Goal: Find specific page/section: Find specific page/section

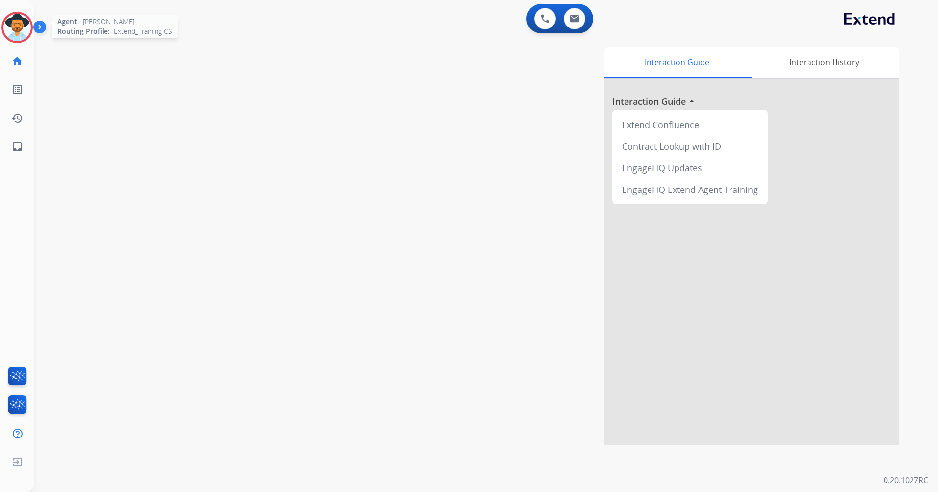
click at [15, 31] on img at bounding box center [16, 27] width 27 height 27
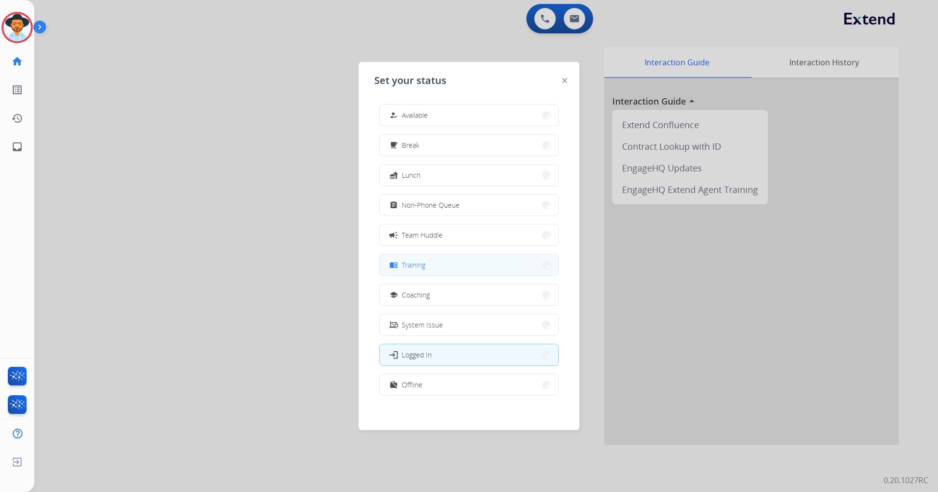
click at [492, 269] on button "menu_book Training" at bounding box center [469, 264] width 179 height 21
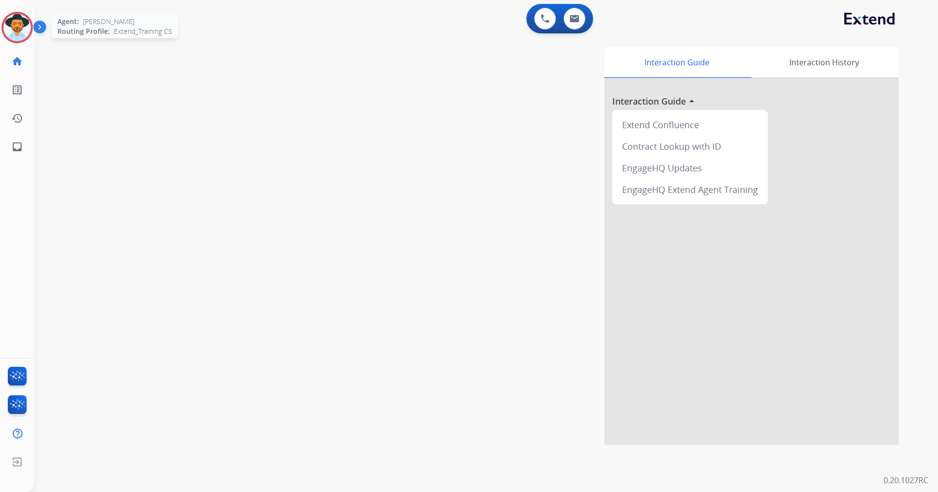
click at [9, 29] on img at bounding box center [16, 27] width 27 height 27
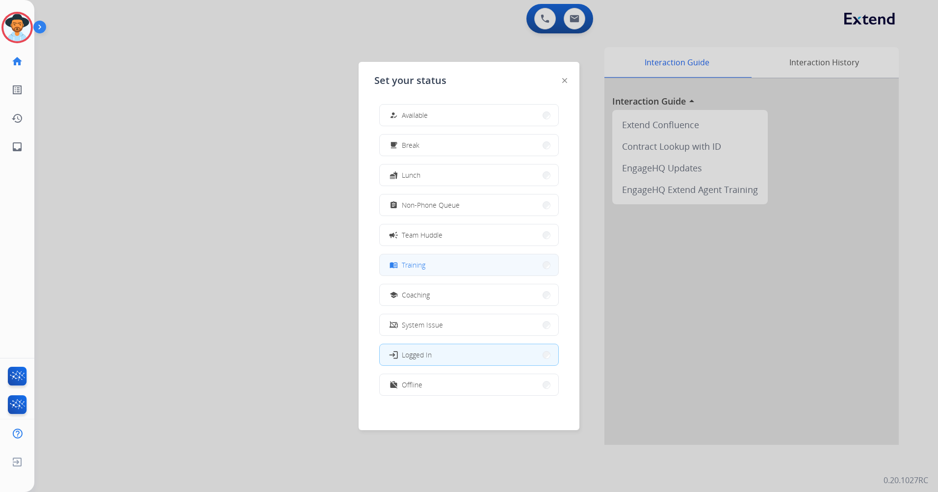
click at [484, 267] on button "menu_book Training" at bounding box center [469, 264] width 179 height 21
